Goal: Navigation & Orientation: Find specific page/section

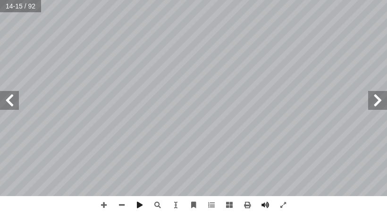
click at [383, 97] on span at bounding box center [377, 100] width 19 height 19
click at [379, 97] on span at bounding box center [377, 100] width 19 height 19
click at [376, 92] on span at bounding box center [377, 100] width 19 height 19
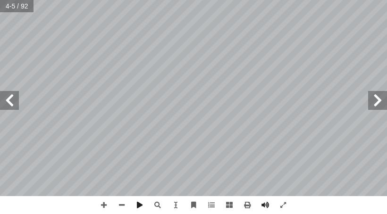
drag, startPoint x: 11, startPoint y: 99, endPoint x: 0, endPoint y: 109, distance: 15.4
click at [0, 106] on span at bounding box center [9, 100] width 19 height 19
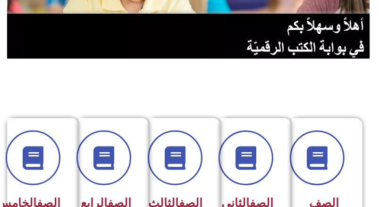
scroll to position [142, 0]
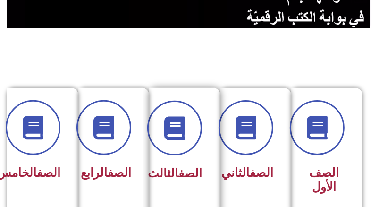
click at [172, 161] on div "الصف الثالث" at bounding box center [182, 143] width 40 height 85
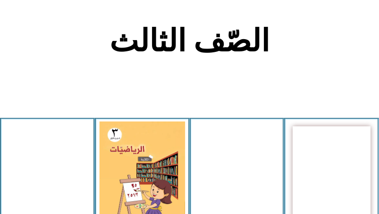
scroll to position [189, 0]
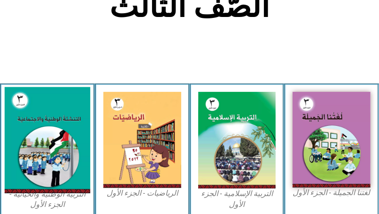
click at [40, 152] on img at bounding box center [47, 140] width 85 height 107
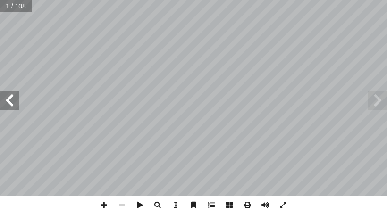
click at [17, 103] on span at bounding box center [9, 100] width 19 height 19
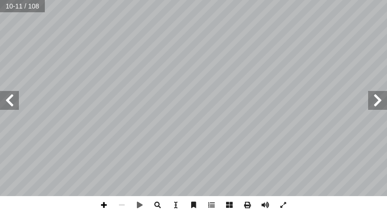
click at [104, 208] on span at bounding box center [104, 205] width 18 height 18
click at [247, 0] on html "الصفحة الرئيسية الصف الأول الصف الثاني الصف الثالث الصف الرابع الصف الخامس الصف…" at bounding box center [193, 32] width 387 height 64
click at [105, 207] on span at bounding box center [104, 205] width 18 height 18
click at [100, 204] on span at bounding box center [104, 205] width 18 height 18
click at [339, 213] on div "٦ ت: ْ م َّ ل َ ع َ نا ت أ ا • ٍ ع َ ط ِ ق ِ لاث َ ث ْ ن ِ م ٌ ن َّ و َ ك ُ م َ…" at bounding box center [193, 107] width 387 height 214
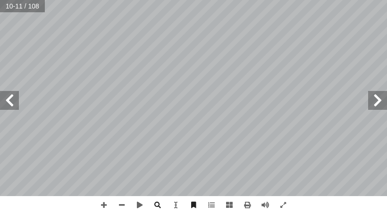
click at [305, 205] on div "٦ ت: ْ م َّ ل َ ع َ نا ت أ ا • ٍ ع َ ط ِ ق ِ لاث َ ث ْ ن ِ م ٌ ن َّ و َ ك ُ م َ…" at bounding box center [193, 107] width 387 height 214
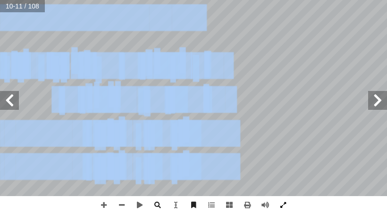
click at [282, 212] on div "٦ ت: ْ م َّ ل َ ع َ نا ت أ ا • ٍ ع َ ط ِ ق ِ لاث َ ث ْ ن ِ م ٌ ن َّ و َ ك ُ م َ…" at bounding box center [193, 107] width 387 height 214
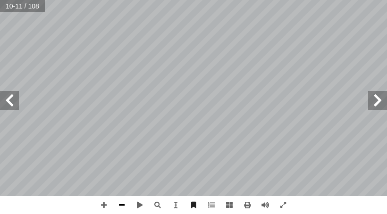
click at [123, 200] on span at bounding box center [122, 205] width 18 height 18
click at [0, 106] on span at bounding box center [9, 100] width 19 height 19
click at [100, 206] on span at bounding box center [104, 205] width 18 height 18
click at [375, 93] on span at bounding box center [377, 100] width 19 height 19
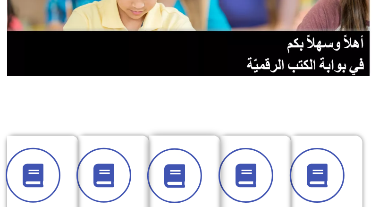
scroll to position [142, 0]
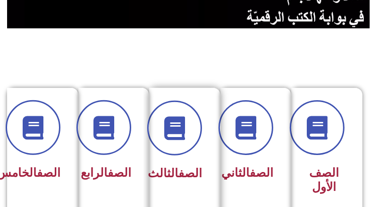
click at [159, 171] on div "الصف الثالث" at bounding box center [182, 150] width 66 height 124
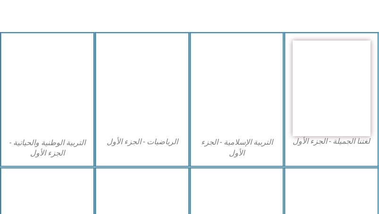
scroll to position [189, 0]
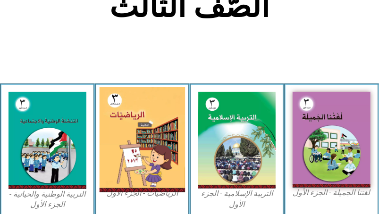
click at [156, 171] on img at bounding box center [142, 140] width 85 height 106
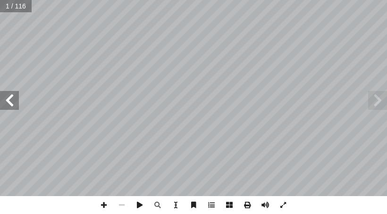
click at [17, 104] on span at bounding box center [9, 100] width 19 height 19
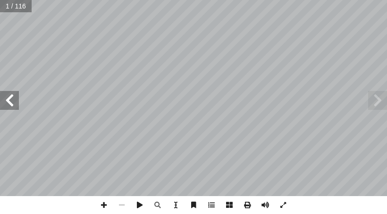
click at [17, 104] on span at bounding box center [9, 100] width 19 height 19
click at [379, 101] on span at bounding box center [377, 100] width 19 height 19
click at [12, 107] on span at bounding box center [9, 100] width 19 height 19
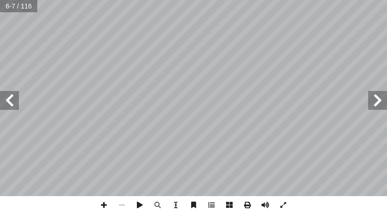
click at [12, 107] on span at bounding box center [9, 100] width 19 height 19
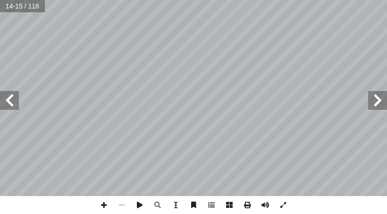
click at [12, 107] on span at bounding box center [9, 100] width 19 height 19
click at [384, 103] on span at bounding box center [377, 100] width 19 height 19
